Goal: Find specific page/section: Find specific page/section

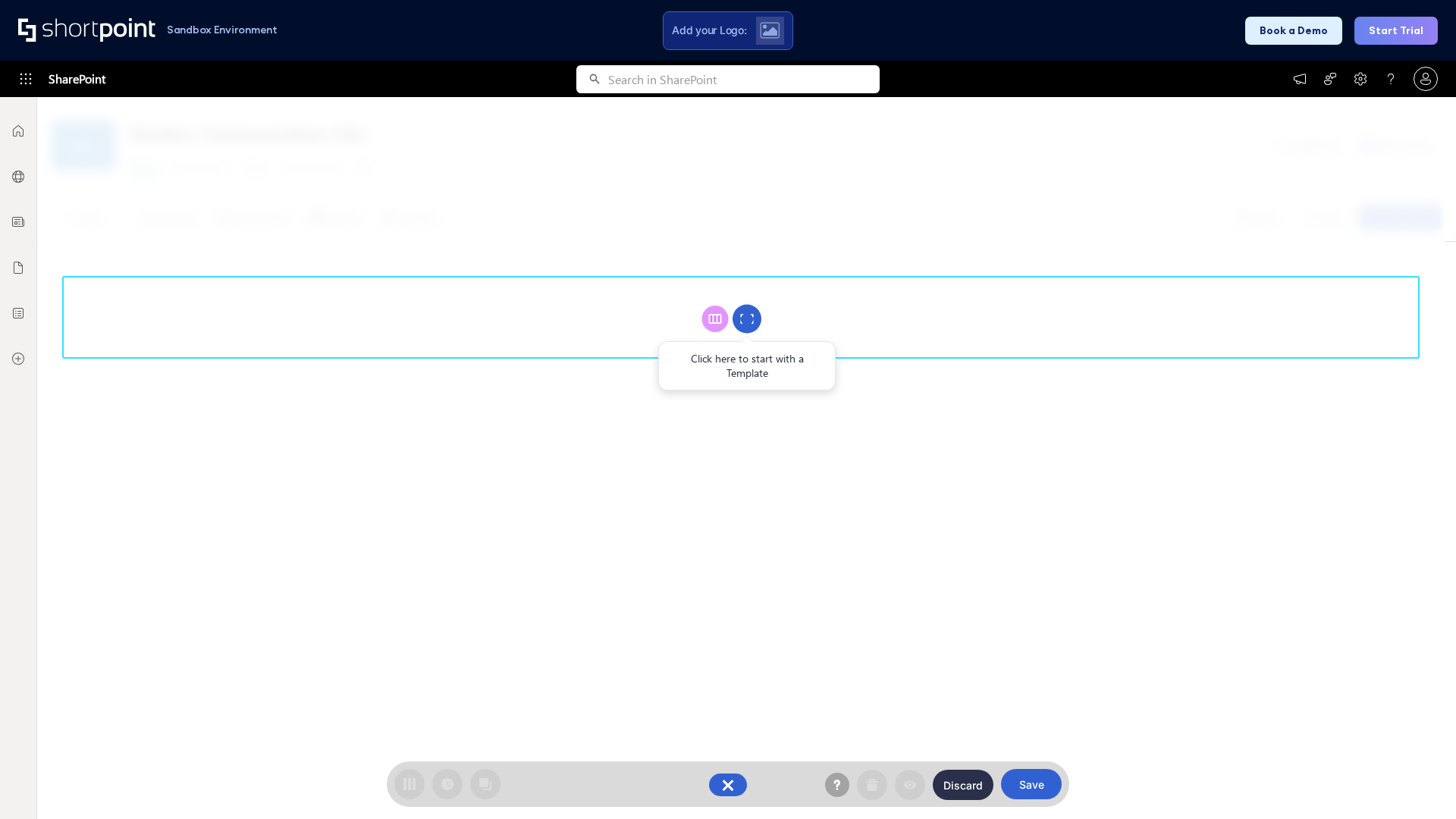
click at [747, 319] on circle at bounding box center [747, 320] width 29 height 29
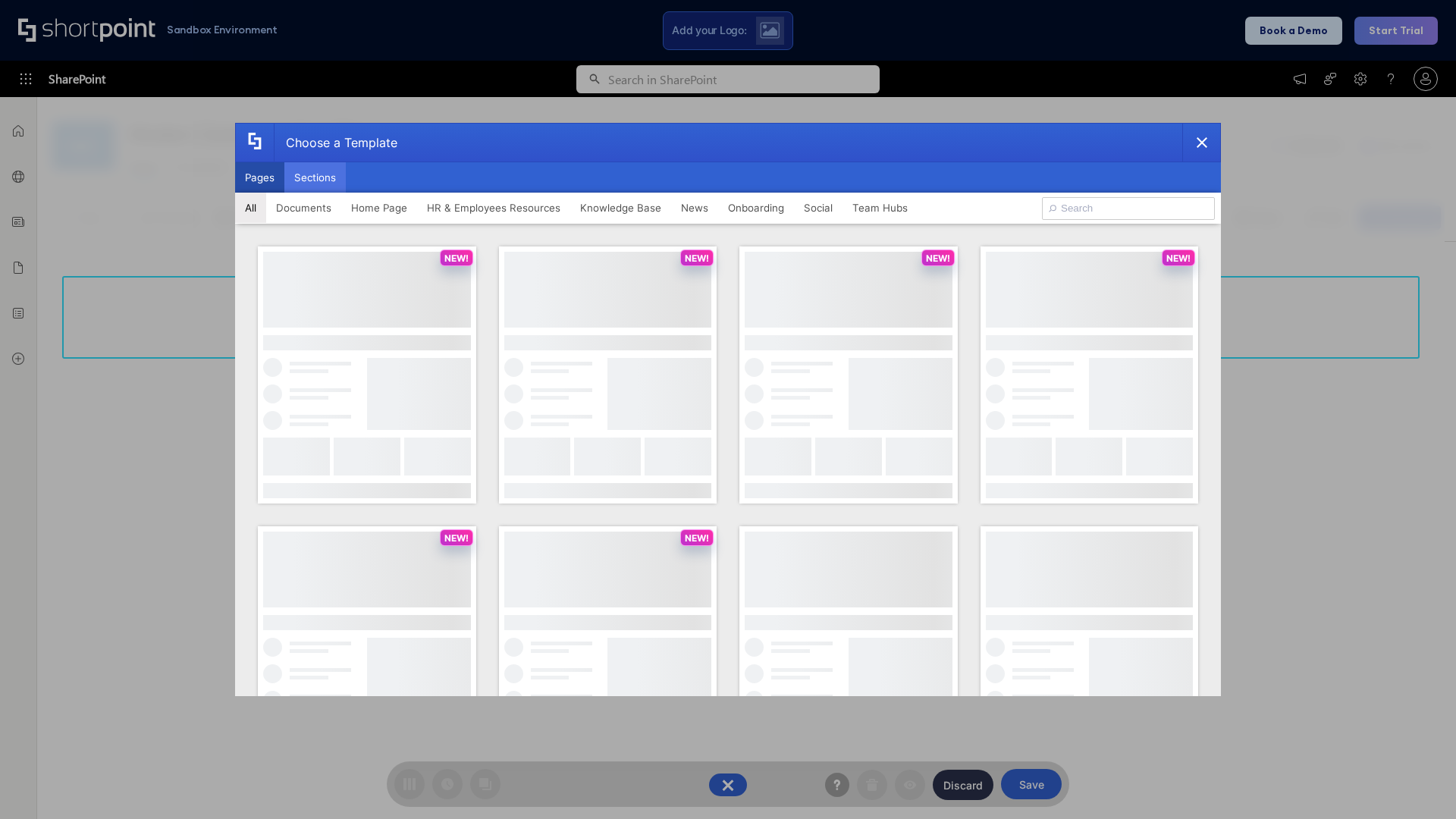
click at [315, 177] on button "Sections" at bounding box center [314, 177] width 61 height 30
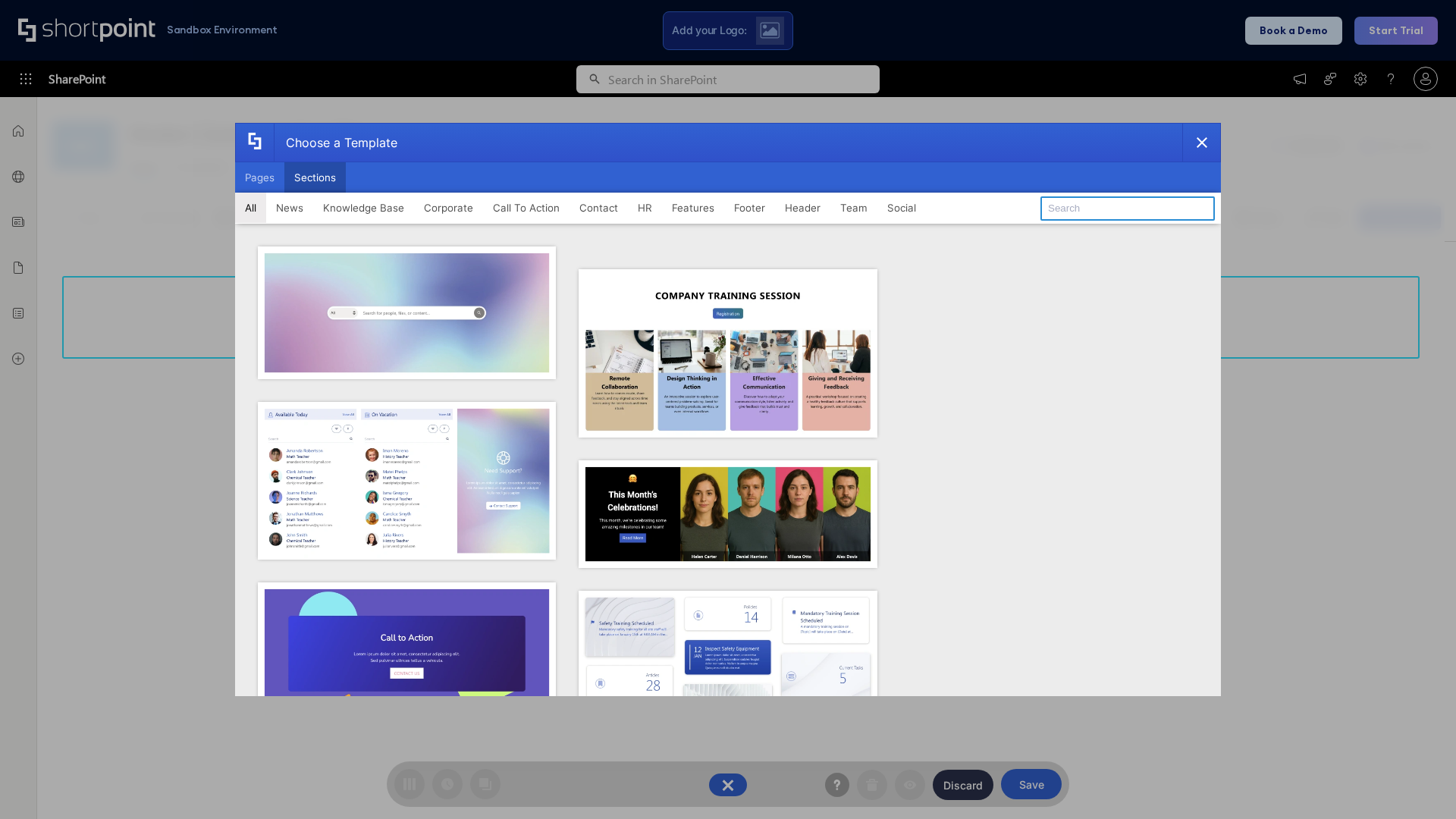
type input "Header 2"
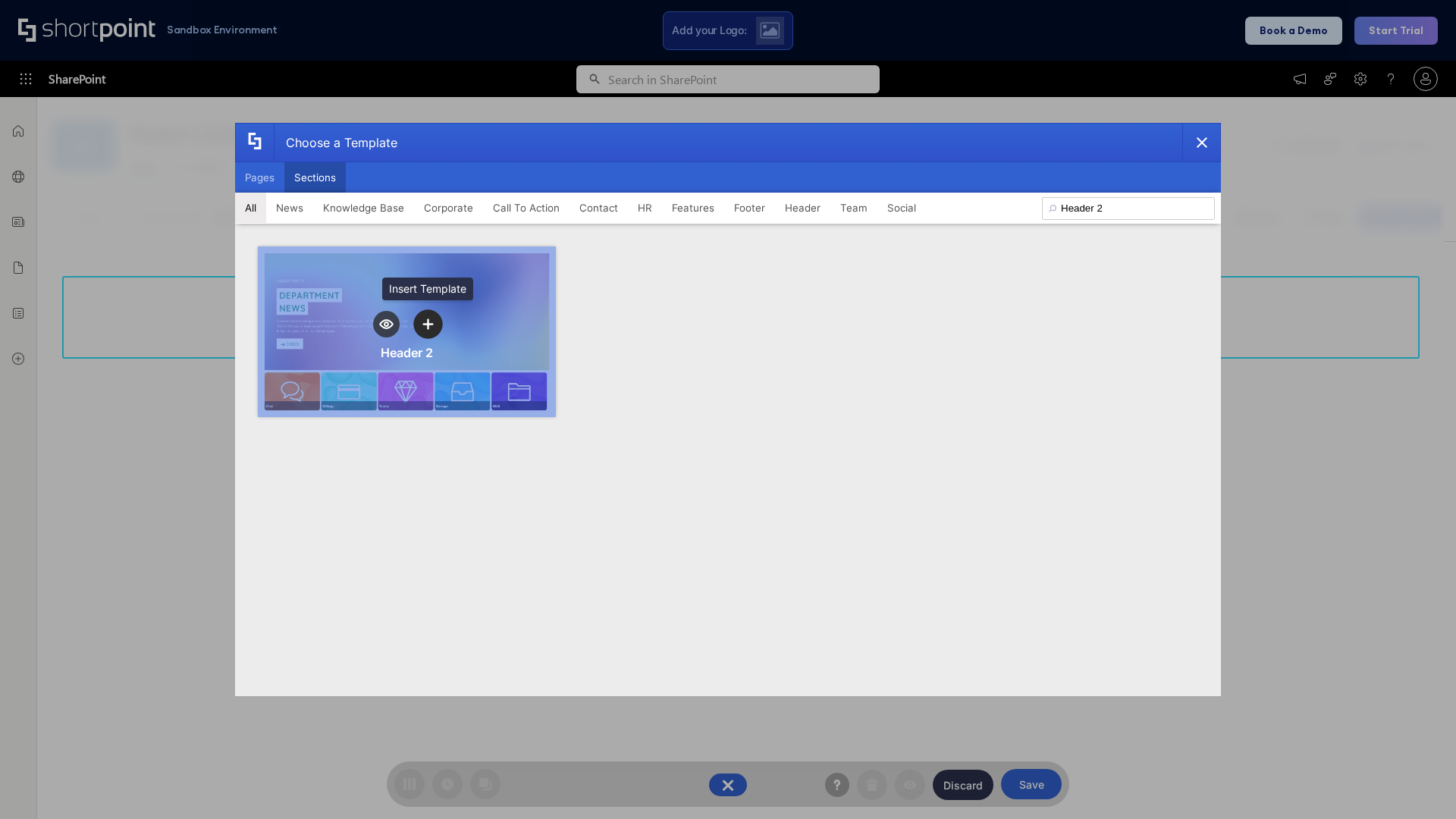
click at [427, 324] on icon "template selector" at bounding box center [428, 324] width 11 height 11
